Goal: Share content

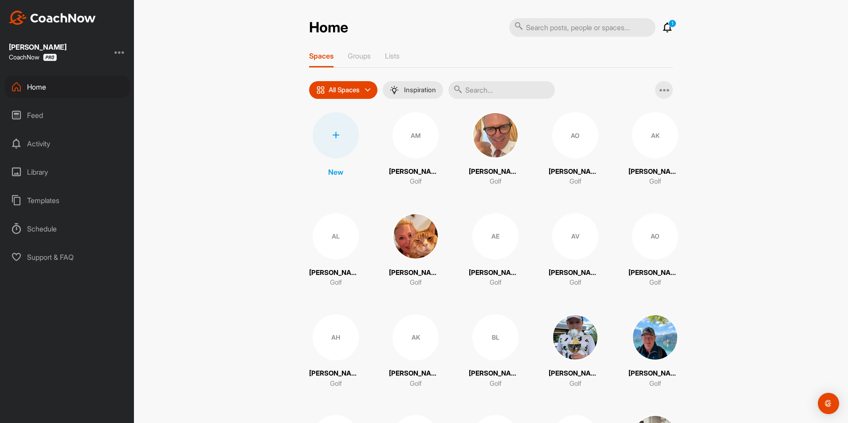
click at [478, 88] on input "text" at bounding box center [501, 90] width 106 height 18
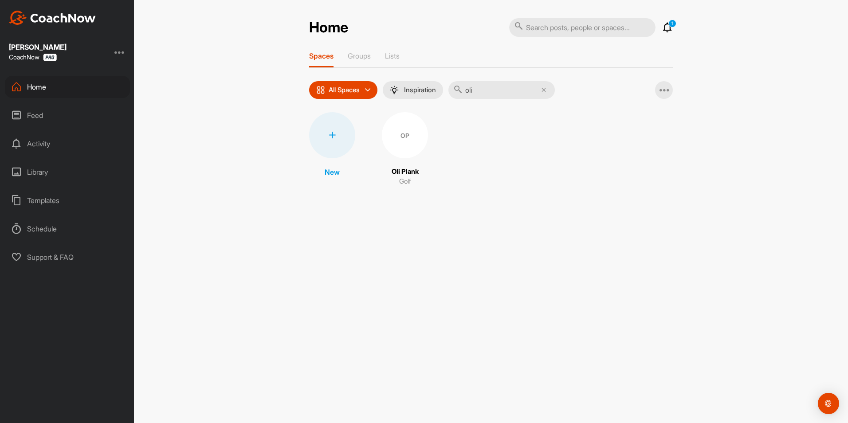
type input "oli"
click at [413, 141] on div "OP" at bounding box center [405, 135] width 46 height 46
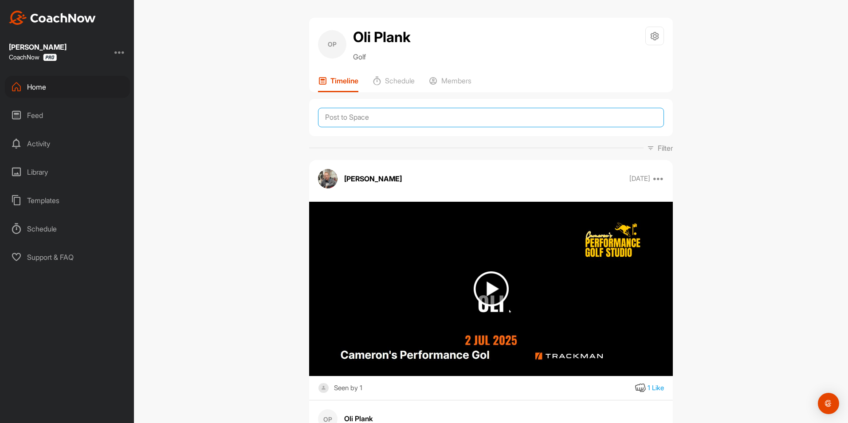
click at [379, 119] on textarea at bounding box center [491, 118] width 346 height 20
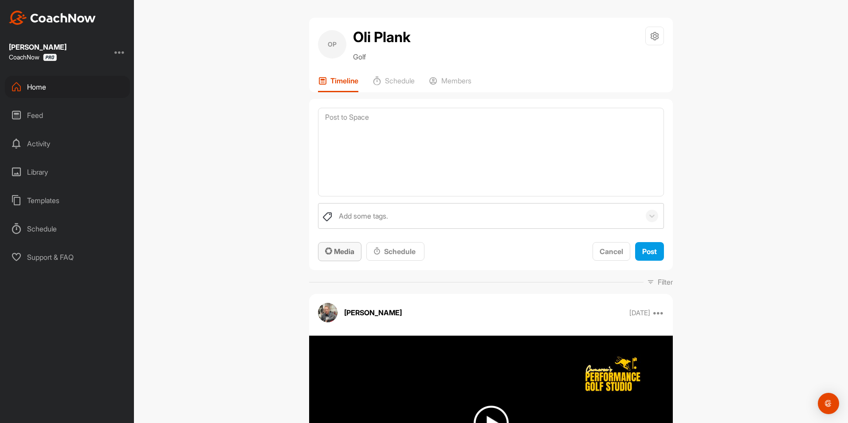
click at [351, 251] on span "Media" at bounding box center [339, 251] width 29 height 9
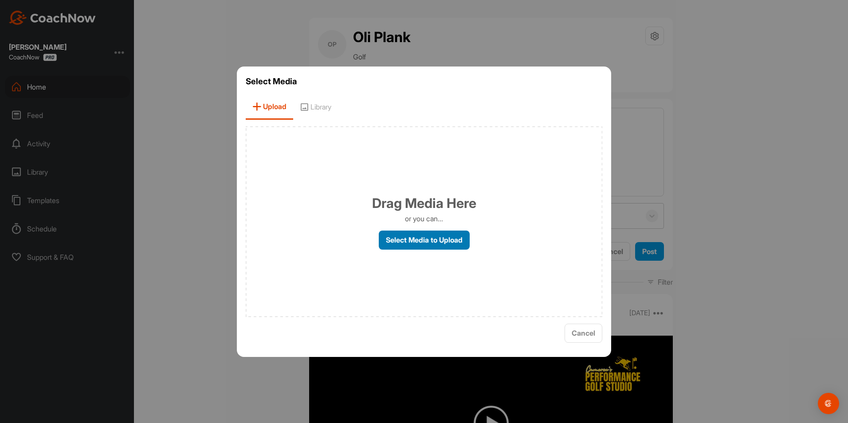
click at [400, 245] on label "Select Media to Upload" at bounding box center [424, 240] width 91 height 19
click at [0, 0] on input "Select Media to Upload" at bounding box center [0, 0] width 0 height 0
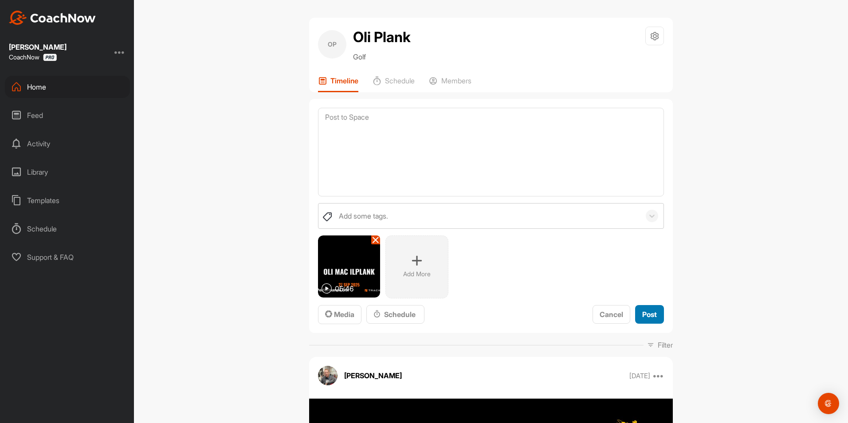
click at [651, 316] on span "Post" at bounding box center [649, 314] width 15 height 9
